Goal: Task Accomplishment & Management: Manage account settings

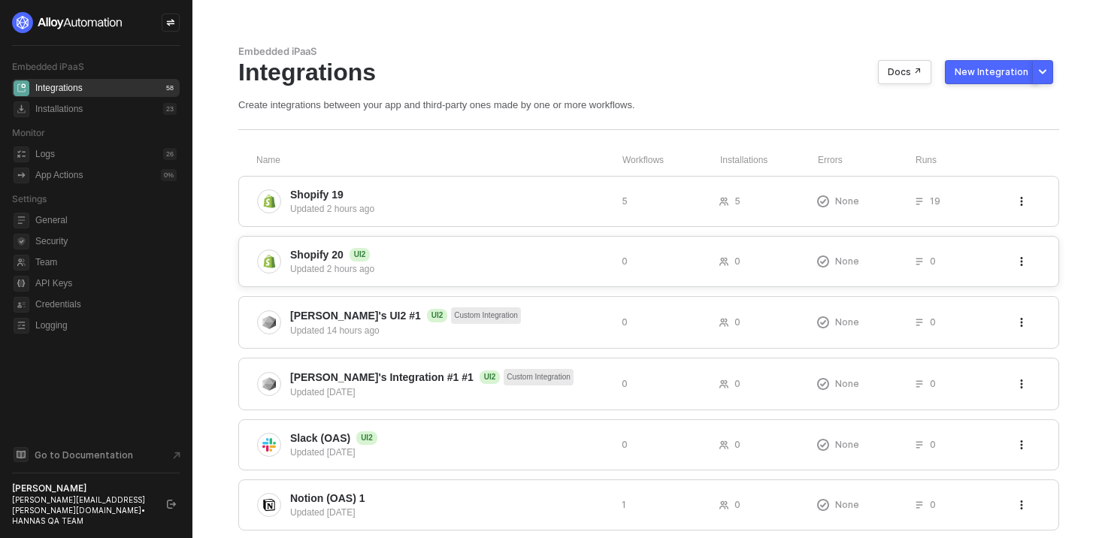
click at [502, 259] on span "Shopify 20 UI2" at bounding box center [449, 254] width 319 height 15
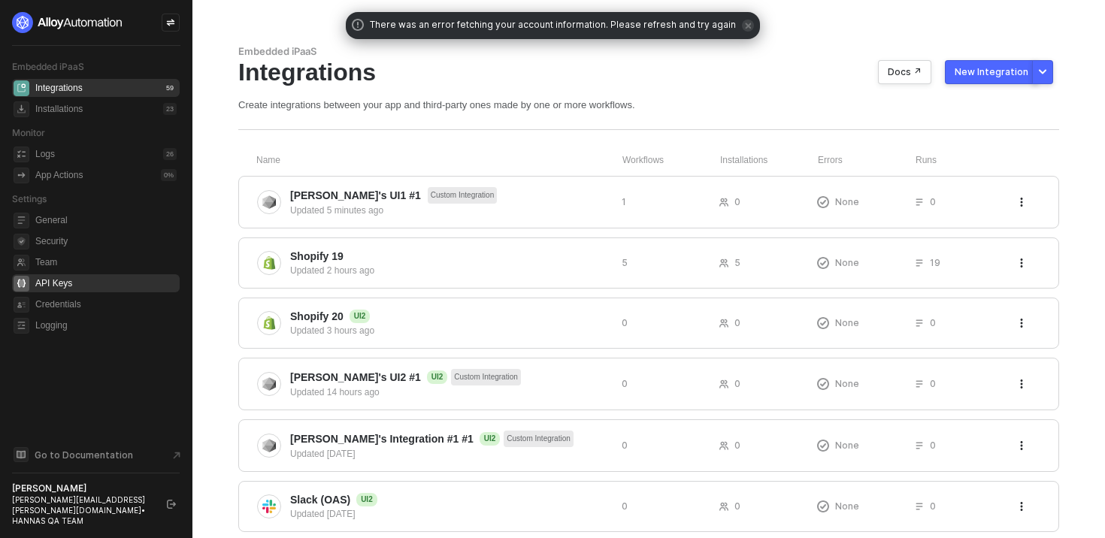
click at [64, 288] on span "API Keys" at bounding box center [105, 283] width 141 height 18
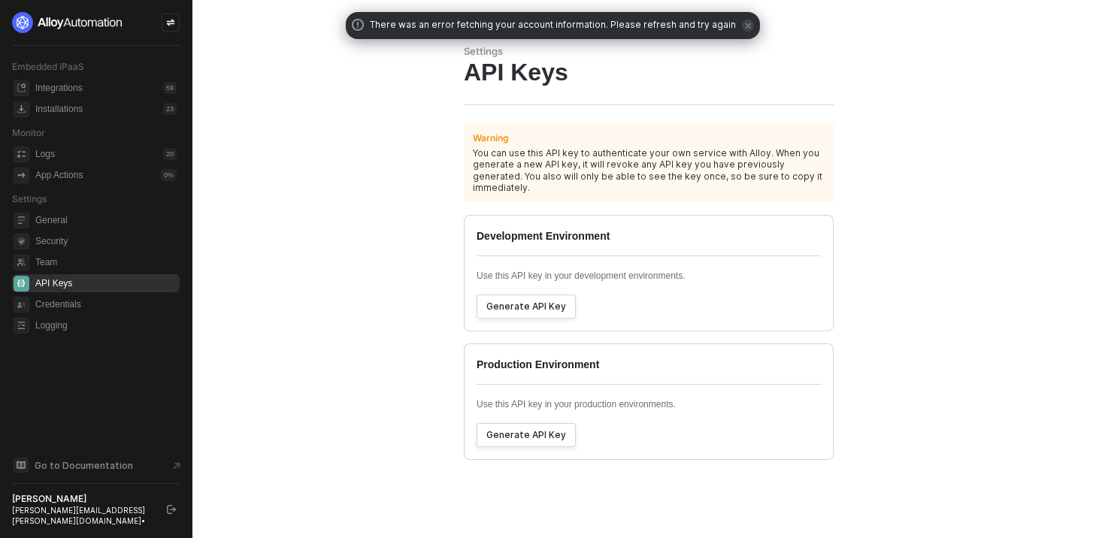
click at [364, 273] on main "Settings API Keys Warning You can use this API key to authenticate your own ser…" at bounding box center [552, 269] width 1105 height 538
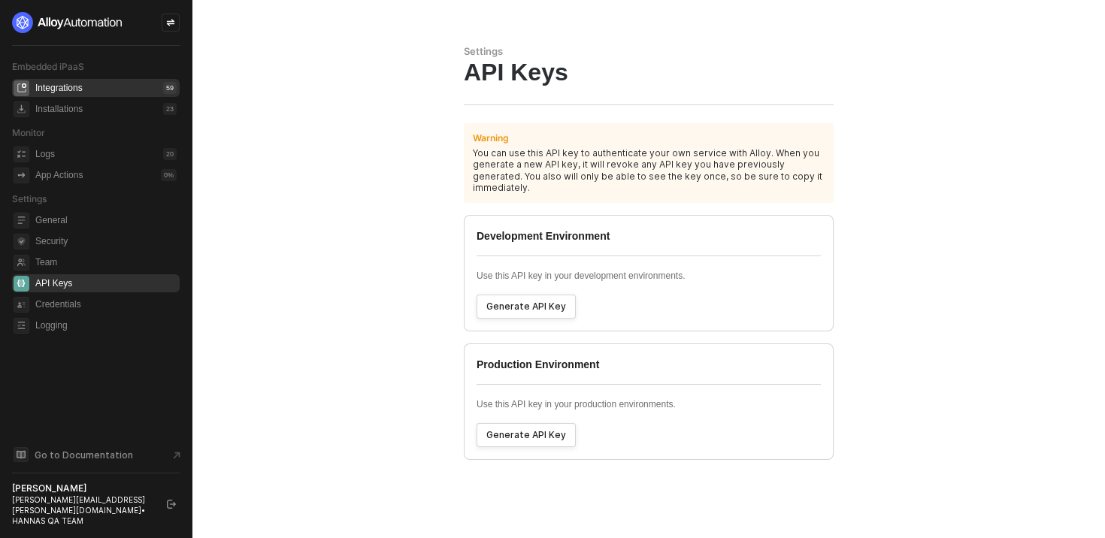
click at [126, 89] on div "Integrations 59" at bounding box center [105, 88] width 141 height 18
